Goal: Task Accomplishment & Management: Manage account settings

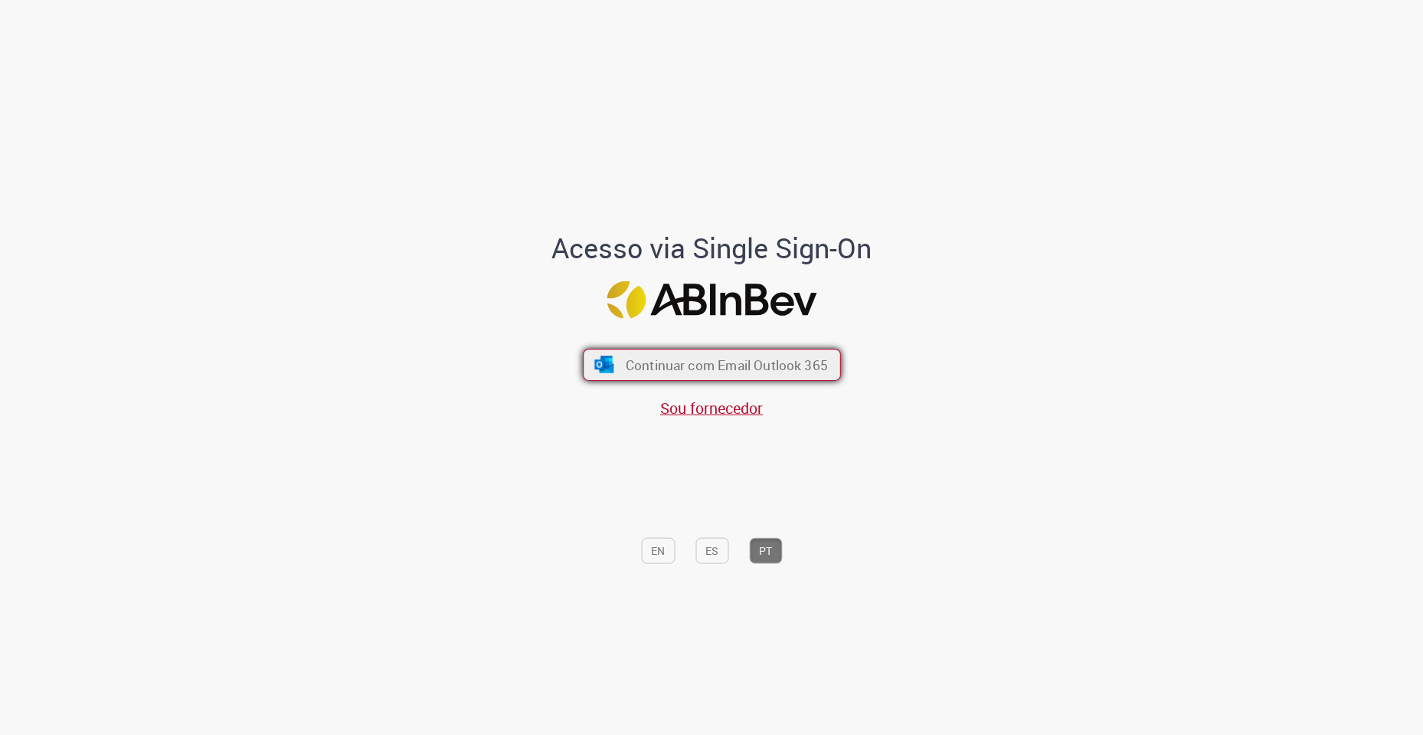
click at [689, 368] on span "Continuar com Email Outlook 365" at bounding box center [726, 365] width 202 height 18
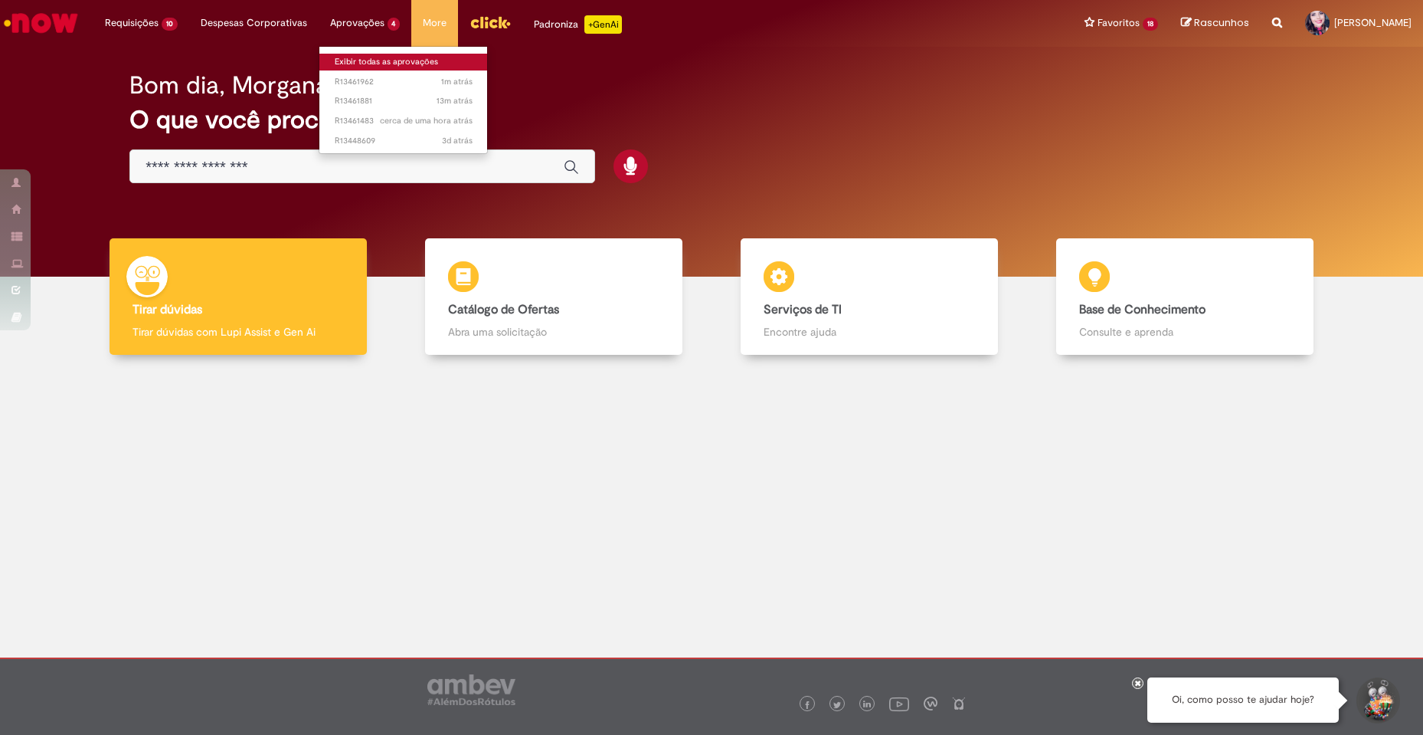
click at [358, 57] on link "Exibir todas as aprovações" at bounding box center [403, 62] width 169 height 17
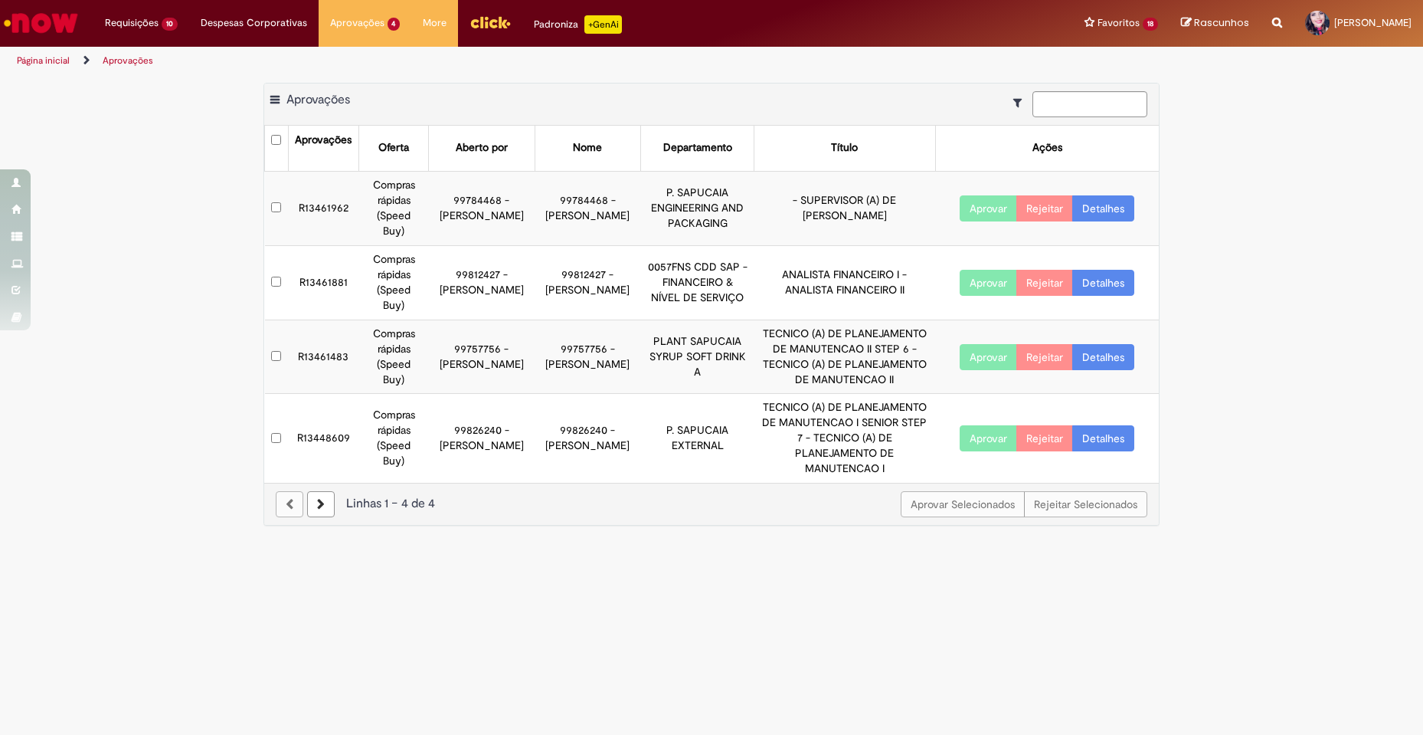
click at [974, 199] on button "Aprovar" at bounding box center [988, 208] width 57 height 26
